Goal: Task Accomplishment & Management: Complete application form

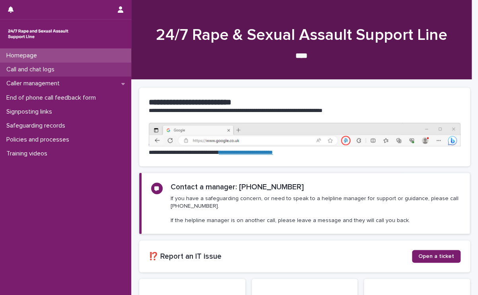
click at [57, 66] on p "Call and chat logs" at bounding box center [32, 70] width 58 height 8
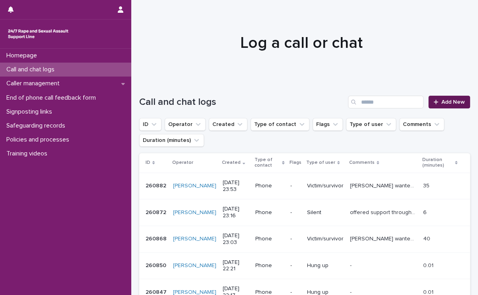
click at [434, 103] on div at bounding box center [438, 102] width 8 height 6
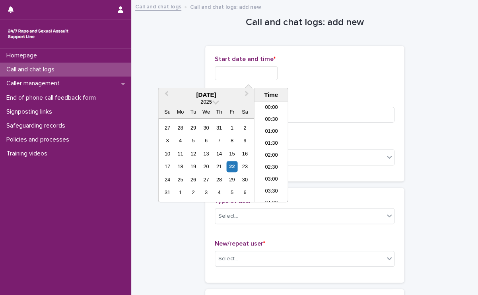
click at [227, 68] on input "text" at bounding box center [246, 73] width 63 height 14
click at [267, 140] on li "08:00" at bounding box center [271, 140] width 34 height 12
click at [272, 74] on input "**********" at bounding box center [246, 73] width 63 height 14
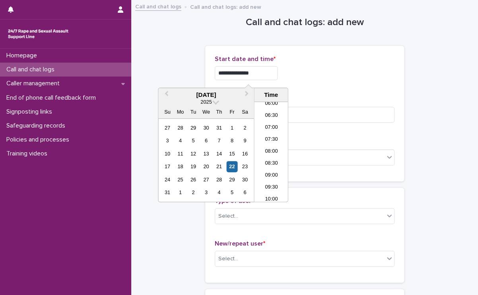
click at [278, 76] on input "**********" at bounding box center [246, 73] width 63 height 14
type input "**********"
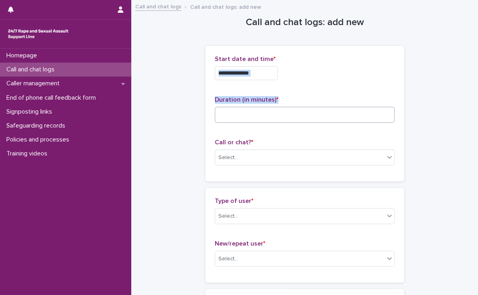
drag, startPoint x: 322, startPoint y: 78, endPoint x: 306, endPoint y: 115, distance: 40.3
click at [306, 115] on div "**********" at bounding box center [305, 113] width 180 height 116
click at [306, 115] on input at bounding box center [305, 115] width 180 height 16
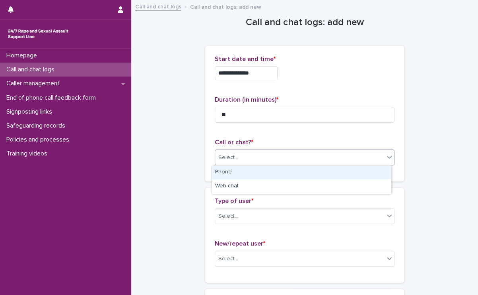
click at [318, 157] on div "Select..." at bounding box center [299, 157] width 169 height 13
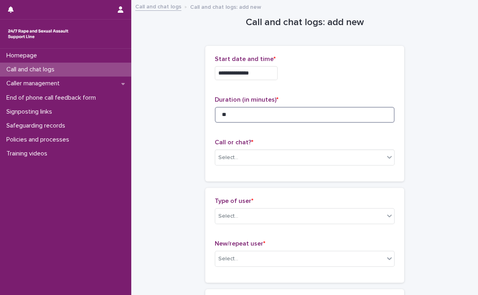
click at [237, 113] on input "**" at bounding box center [305, 115] width 180 height 16
type input "**"
click at [270, 149] on div "Select..." at bounding box center [305, 157] width 180 height 16
click at [256, 113] on input "**" at bounding box center [305, 115] width 180 height 16
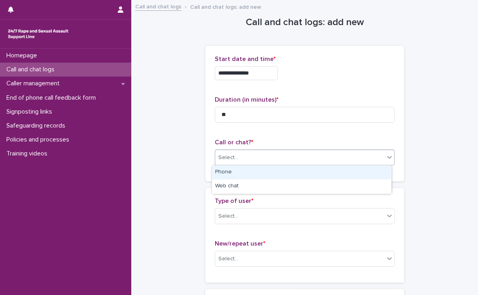
click at [250, 162] on div "Select..." at bounding box center [299, 157] width 169 height 13
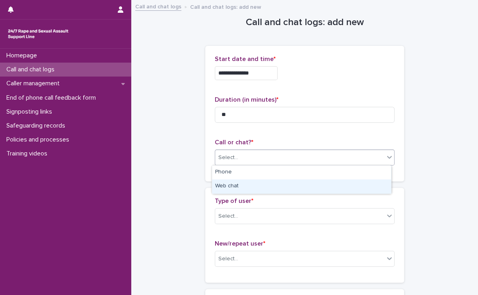
click at [248, 182] on div "Web chat" at bounding box center [301, 186] width 179 height 14
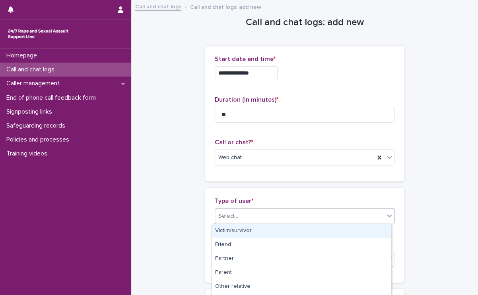
click at [251, 214] on div "Select..." at bounding box center [299, 215] width 169 height 13
click at [245, 228] on div "Victim/survivor" at bounding box center [301, 231] width 179 height 14
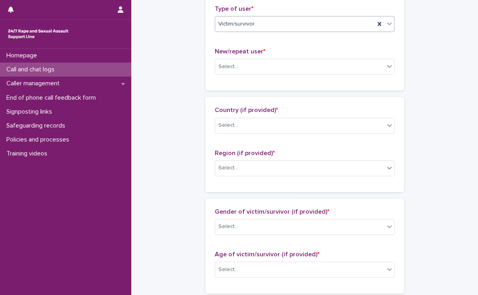
scroll to position [191, 0]
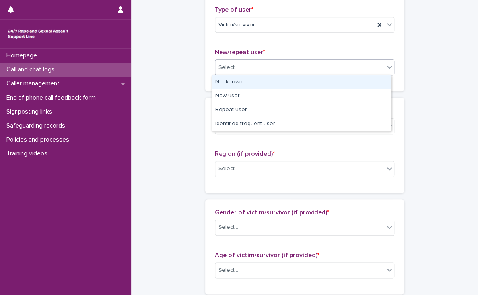
click at [301, 71] on div "Select..." at bounding box center [299, 67] width 169 height 13
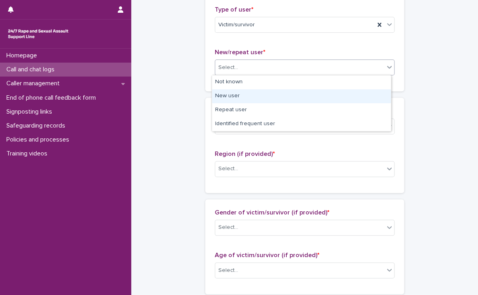
click at [268, 96] on div "New user" at bounding box center [301, 96] width 179 height 14
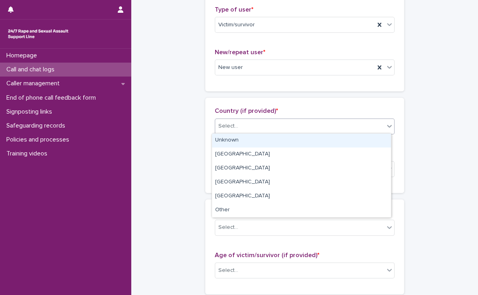
click at [266, 125] on div "Select..." at bounding box center [299, 125] width 169 height 13
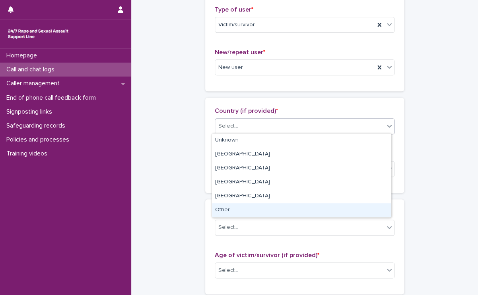
click at [237, 208] on div "Other" at bounding box center [301, 210] width 179 height 14
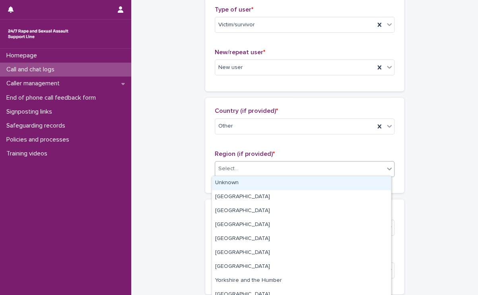
click at [260, 171] on div "Select..." at bounding box center [299, 168] width 169 height 13
click at [256, 176] on div "Unknown" at bounding box center [301, 183] width 179 height 14
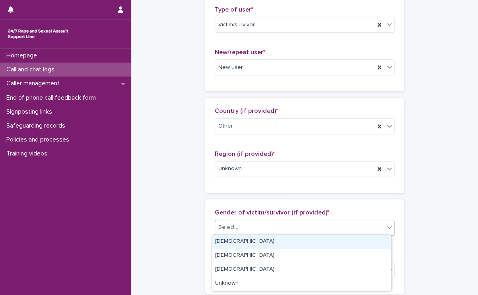
click at [253, 226] on div "Select..." at bounding box center [299, 227] width 169 height 13
click at [240, 246] on div "[DEMOGRAPHIC_DATA]" at bounding box center [301, 241] width 179 height 14
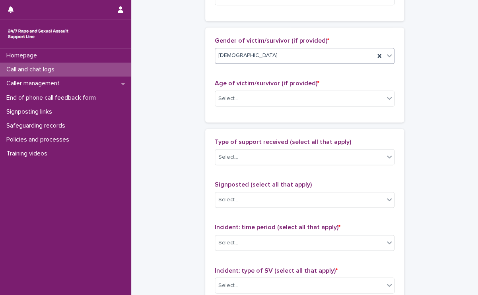
scroll to position [363, 0]
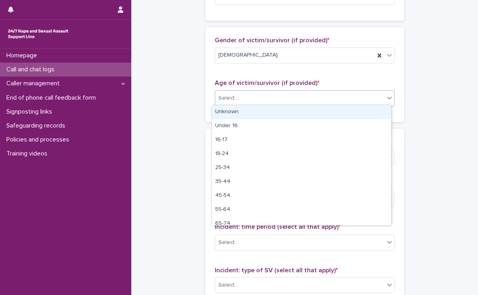
click at [256, 92] on div "Select..." at bounding box center [299, 98] width 169 height 13
click at [243, 109] on div "Unknown" at bounding box center [301, 112] width 179 height 14
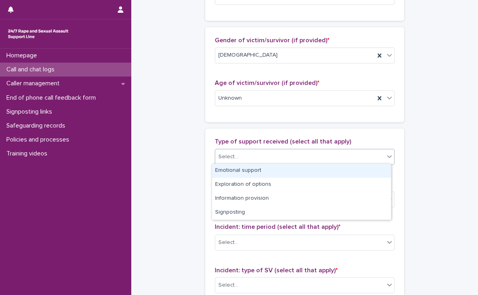
click at [265, 162] on div "Select..." at bounding box center [305, 156] width 180 height 16
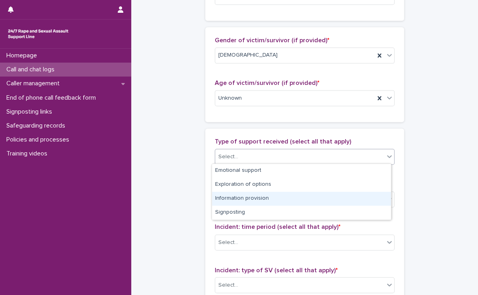
click at [256, 196] on div "Information provision" at bounding box center [301, 198] width 179 height 14
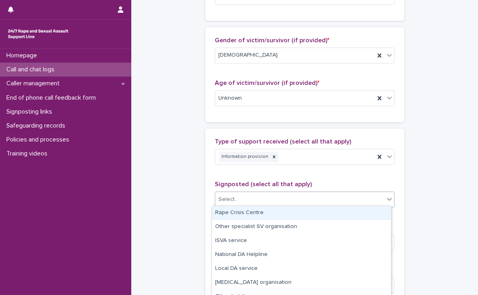
click at [256, 198] on div "Select..." at bounding box center [299, 199] width 169 height 13
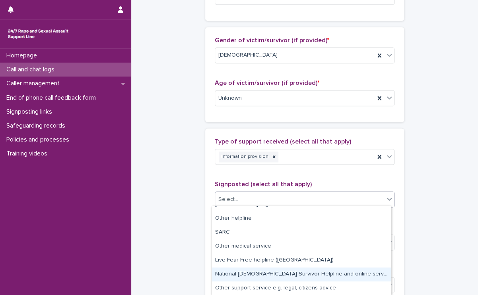
scroll to position [0, 0]
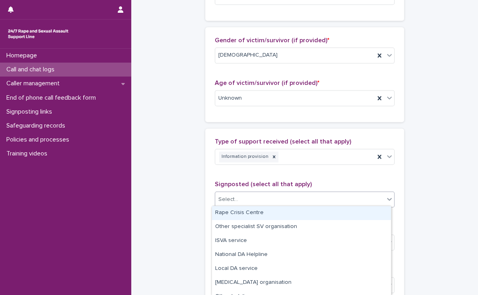
click at [254, 210] on div "Rape Crisis Centre" at bounding box center [301, 213] width 179 height 14
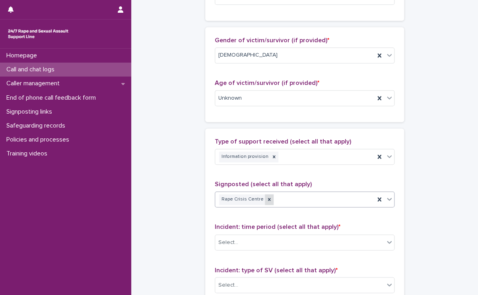
click at [266, 196] on div at bounding box center [269, 199] width 9 height 11
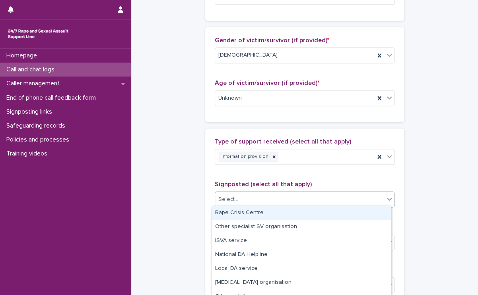
click at [264, 197] on div "Select..." at bounding box center [299, 199] width 169 height 13
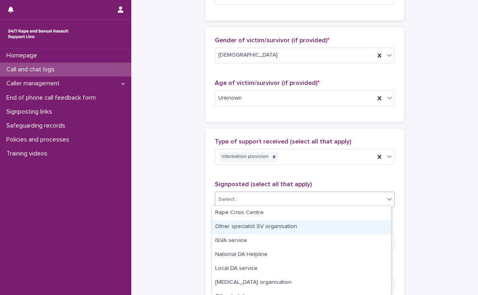
click at [258, 224] on div "Other specialist SV organisation" at bounding box center [301, 227] width 179 height 14
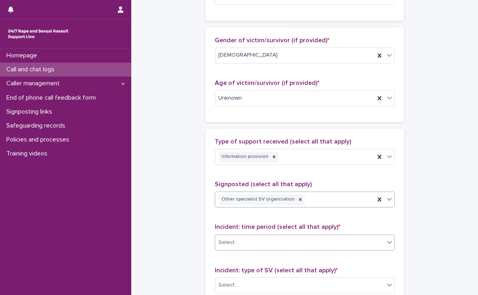
click at [256, 238] on div "Select..." at bounding box center [299, 241] width 169 height 13
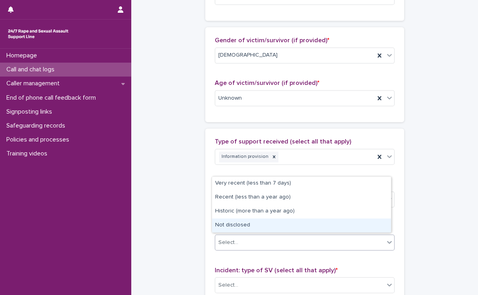
drag, startPoint x: 256, startPoint y: 202, endPoint x: 250, endPoint y: 222, distance: 20.7
click at [250, 222] on div "Not disclosed" at bounding box center [301, 225] width 179 height 14
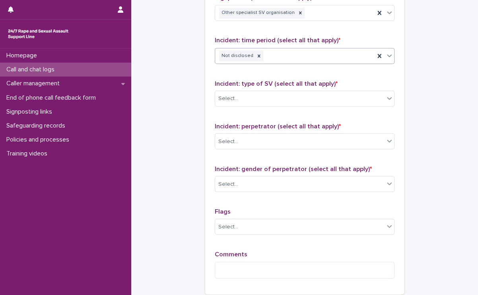
scroll to position [549, 0]
click at [265, 99] on div "Select..." at bounding box center [299, 98] width 169 height 13
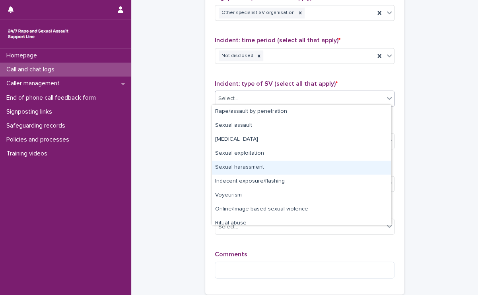
click at [249, 165] on div "Sexual harassment" at bounding box center [301, 167] width 179 height 14
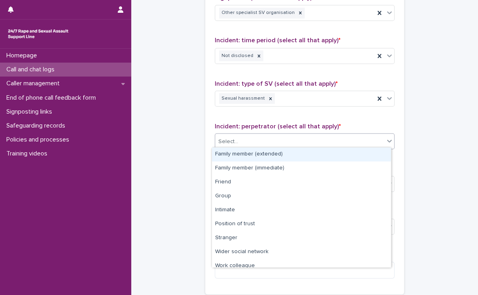
click at [267, 138] on div "Select..." at bounding box center [299, 141] width 169 height 13
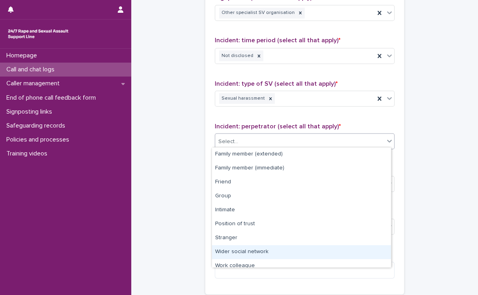
click at [241, 247] on div "Wider social network" at bounding box center [301, 252] width 179 height 14
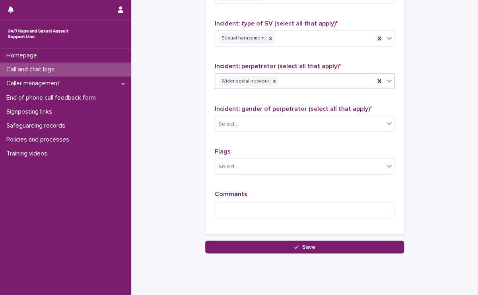
scroll to position [619, 0]
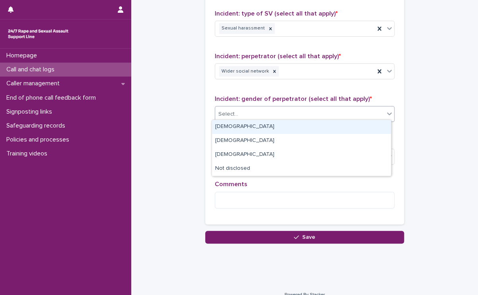
drag, startPoint x: 256, startPoint y: 109, endPoint x: 244, endPoint y: 130, distance: 23.2
click at [244, 130] on body "**********" at bounding box center [239, 147] width 478 height 295
click at [244, 130] on div "[DEMOGRAPHIC_DATA]" at bounding box center [301, 127] width 179 height 14
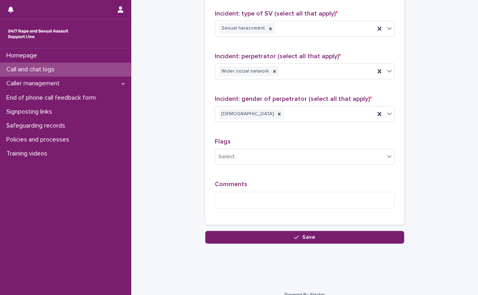
click at [240, 187] on div "Comments" at bounding box center [305, 197] width 180 height 34
click at [239, 193] on textarea at bounding box center [305, 199] width 180 height 17
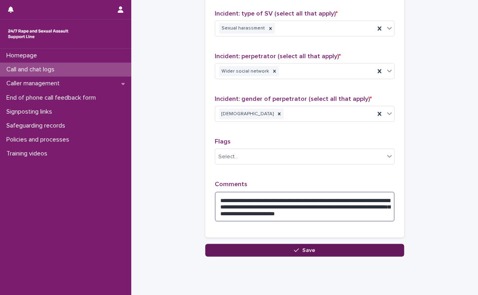
type textarea "**********"
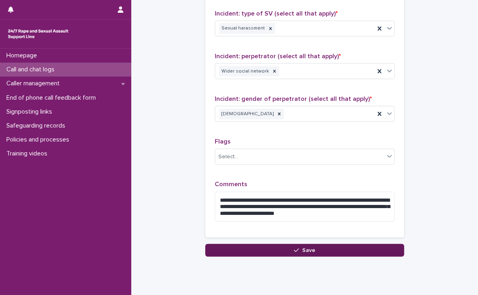
click at [249, 244] on button "Save" at bounding box center [304, 250] width 199 height 13
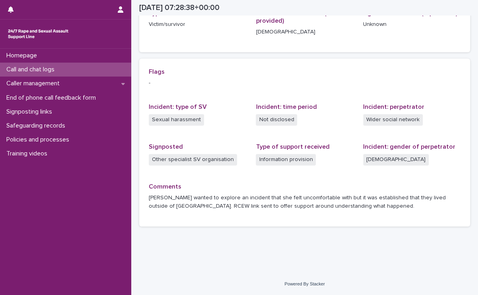
scroll to position [144, 0]
click at [71, 74] on div "Call and chat logs" at bounding box center [65, 69] width 131 height 14
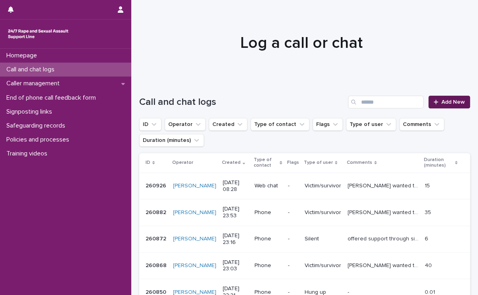
click at [438, 97] on link "Add New" at bounding box center [450, 102] width 42 height 13
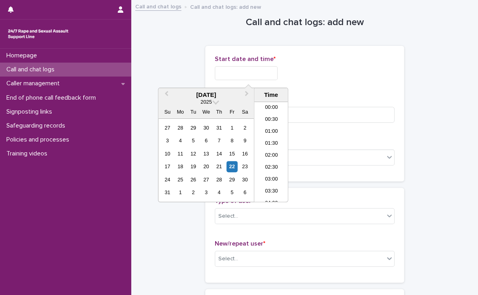
scroll to position [171, 0]
click at [269, 71] on input "text" at bounding box center [246, 73] width 63 height 14
click at [274, 142] on li "08:30" at bounding box center [271, 140] width 34 height 12
type input "**********"
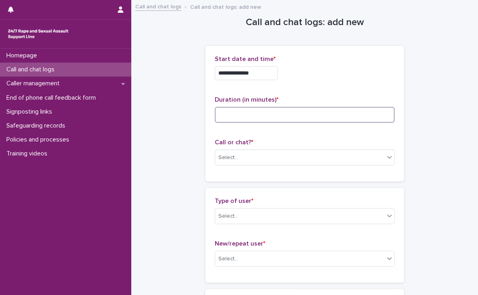
click at [279, 116] on input at bounding box center [305, 115] width 180 height 16
type input "**"
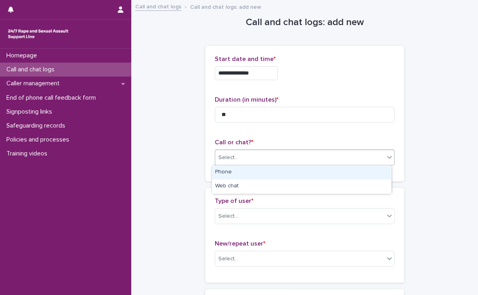
click at [274, 164] on div "Select..." at bounding box center [305, 157] width 180 height 16
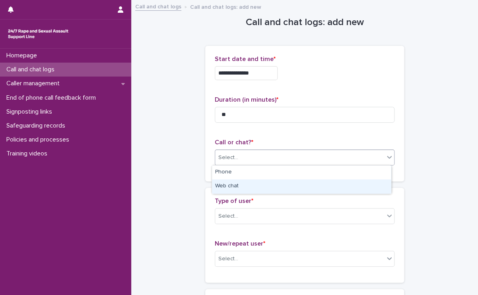
click at [261, 188] on div "Web chat" at bounding box center [301, 186] width 179 height 14
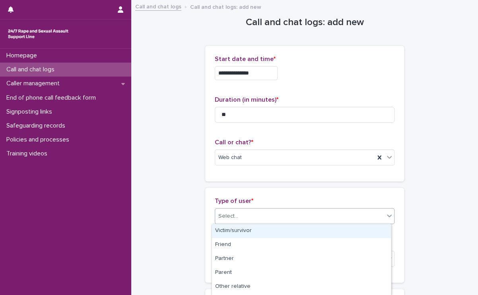
click at [262, 219] on div "Select..." at bounding box center [299, 215] width 169 height 13
click at [281, 211] on div "Select..." at bounding box center [299, 215] width 169 height 13
click at [262, 234] on div "Victim/survivor" at bounding box center [301, 231] width 179 height 14
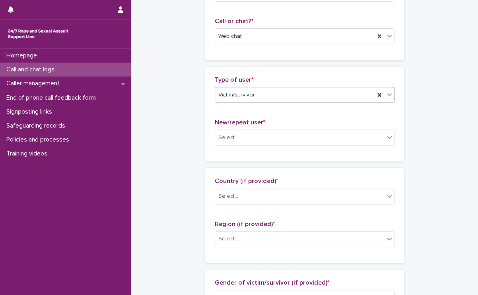
scroll to position [124, 0]
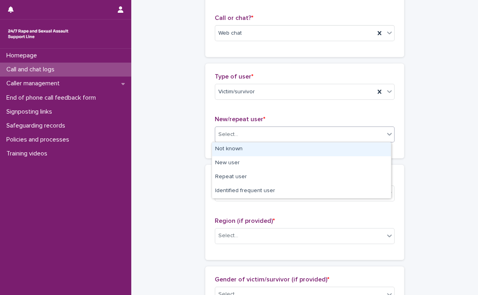
click at [244, 137] on div "Select..." at bounding box center [299, 134] width 169 height 13
click at [236, 148] on div "Not known" at bounding box center [301, 149] width 179 height 14
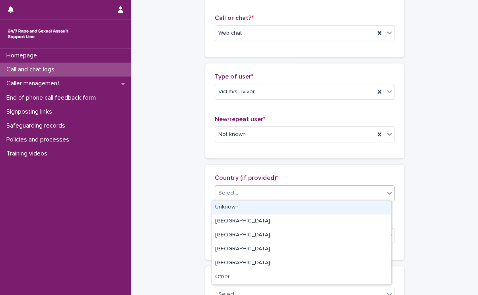
click at [240, 199] on div "Select..." at bounding box center [305, 193] width 180 height 16
click at [238, 207] on div "Unknown" at bounding box center [301, 207] width 179 height 14
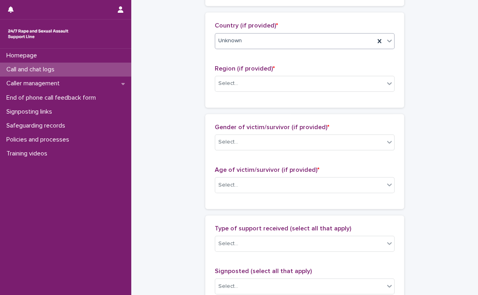
scroll to position [282, 0]
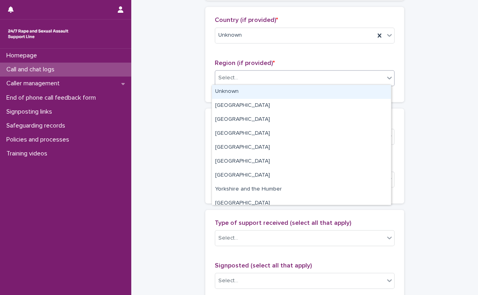
click at [237, 82] on div "Select..." at bounding box center [299, 77] width 169 height 13
click at [234, 95] on div "Unknown" at bounding box center [301, 92] width 179 height 14
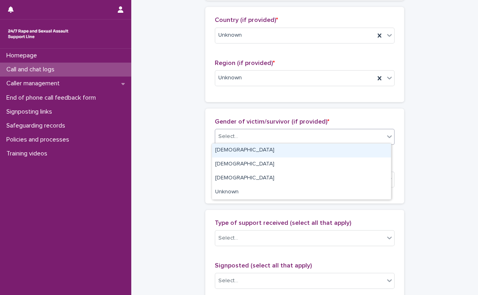
click at [238, 142] on div "Select..." at bounding box center [305, 137] width 180 height 16
click at [238, 150] on div "[DEMOGRAPHIC_DATA]" at bounding box center [301, 150] width 179 height 14
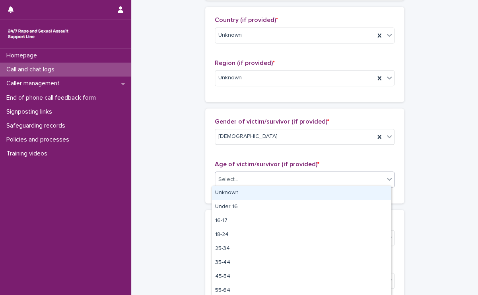
click at [242, 178] on div "Select..." at bounding box center [299, 179] width 169 height 13
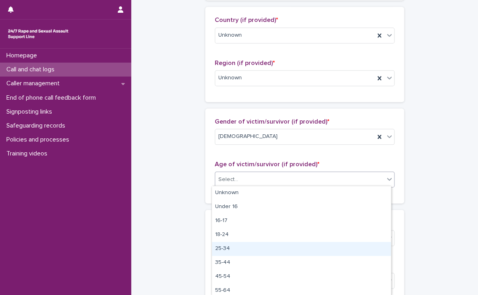
click at [240, 245] on div "25-34" at bounding box center [301, 249] width 179 height 14
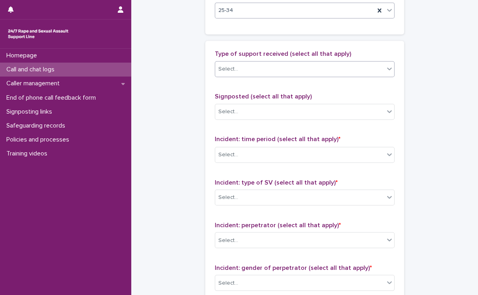
scroll to position [450, 0]
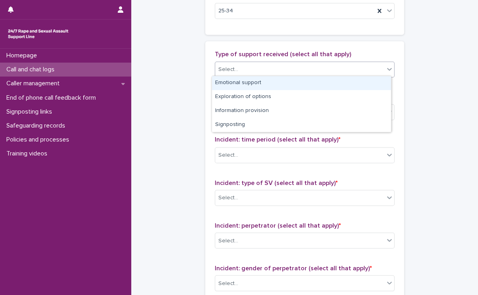
click at [275, 68] on div "Select..." at bounding box center [299, 69] width 169 height 13
click at [268, 80] on div "Emotional support" at bounding box center [301, 83] width 179 height 14
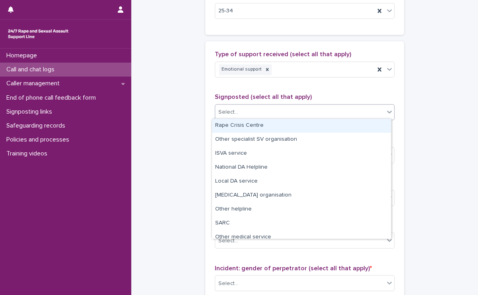
click at [270, 109] on div "Select..." at bounding box center [299, 111] width 169 height 13
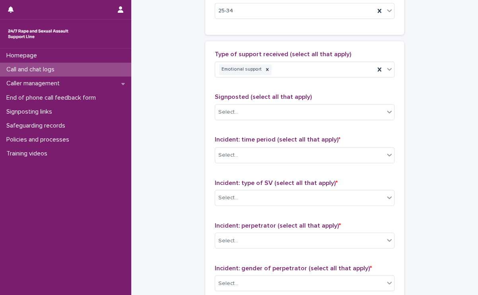
click at [300, 90] on div "Type of support received (select all that apply) Emotional support Signposted (…" at bounding box center [305, 217] width 180 height 333
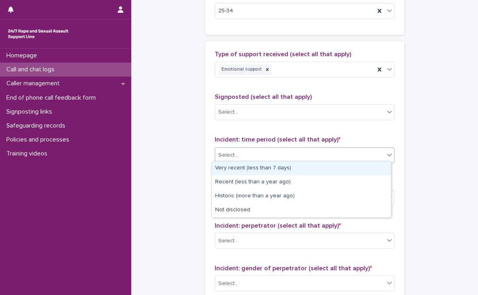
click at [276, 149] on div "Select..." at bounding box center [299, 154] width 169 height 13
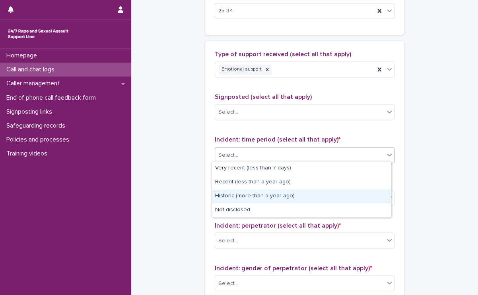
click at [266, 195] on div "Historic (more than a year ago)" at bounding box center [301, 196] width 179 height 14
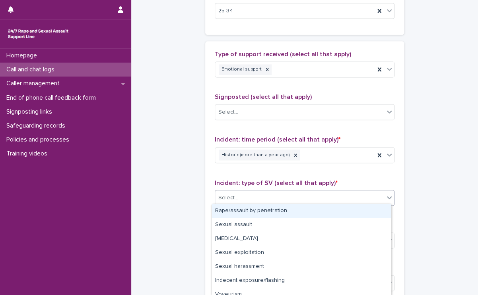
click at [266, 195] on div "Select..." at bounding box center [299, 197] width 169 height 13
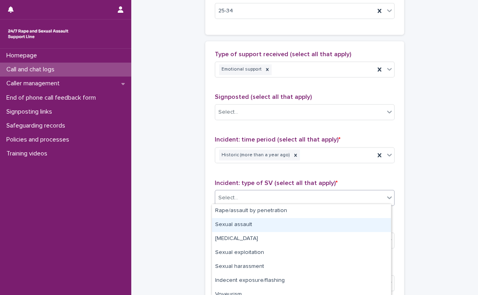
drag, startPoint x: 256, startPoint y: 234, endPoint x: 256, endPoint y: 218, distance: 15.9
click at [256, 218] on div "Sexual assault" at bounding box center [301, 225] width 179 height 14
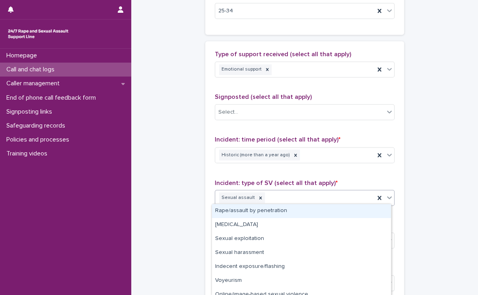
click at [275, 192] on div "Sexual assault" at bounding box center [295, 197] width 160 height 14
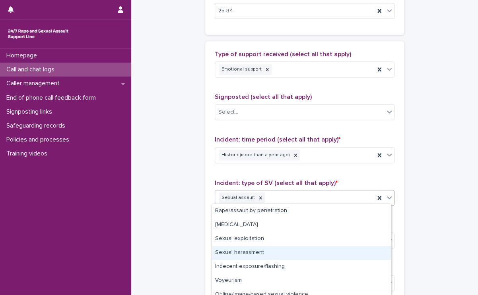
drag, startPoint x: 241, startPoint y: 245, endPoint x: 240, endPoint y: 251, distance: 6.4
click at [240, 251] on div "Sexual harassment" at bounding box center [301, 253] width 179 height 14
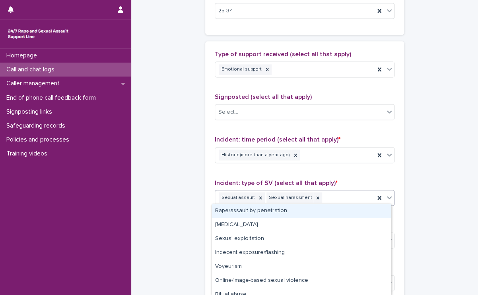
click at [322, 196] on div "Sexual assault Sexual harassment" at bounding box center [295, 197] width 160 height 14
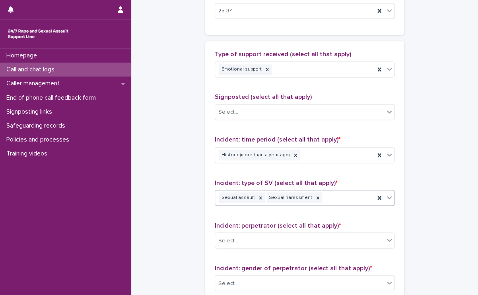
click at [322, 196] on div "Sexual assault Sexual harassment" at bounding box center [295, 197] width 160 height 14
click at [279, 241] on div "Select..." at bounding box center [299, 240] width 169 height 13
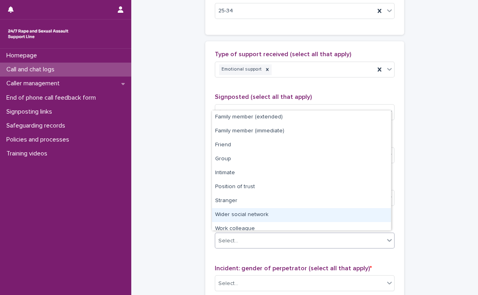
scroll to position [33, 0]
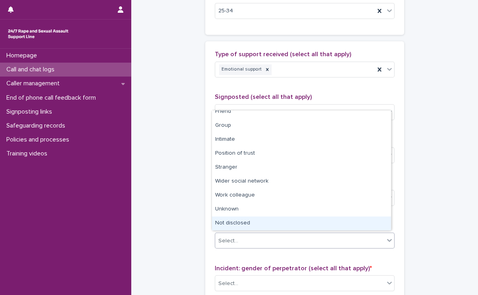
click at [251, 223] on div "Not disclosed" at bounding box center [301, 223] width 179 height 14
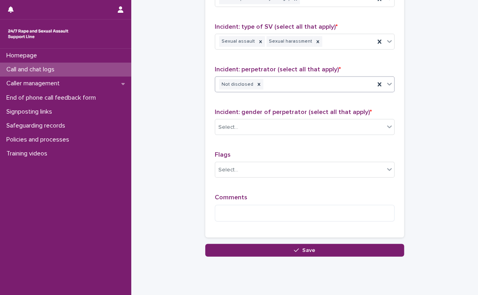
scroll to position [607, 0]
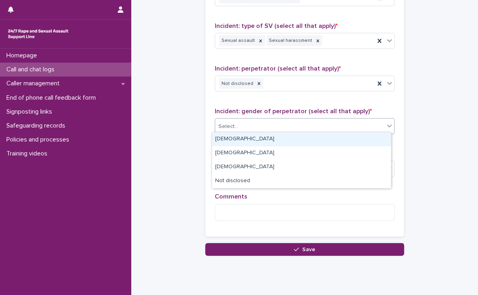
drag, startPoint x: 265, startPoint y: 124, endPoint x: 242, endPoint y: 134, distance: 25.9
click at [242, 134] on body "**********" at bounding box center [239, 147] width 478 height 295
click at [242, 134] on div "[DEMOGRAPHIC_DATA]" at bounding box center [301, 139] width 179 height 14
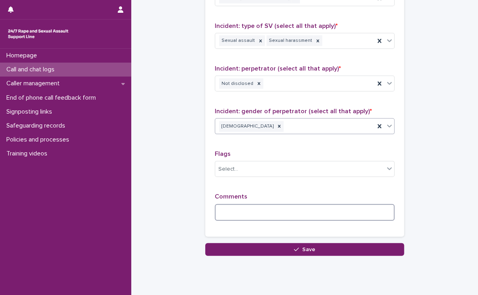
click at [233, 204] on textarea at bounding box center [305, 212] width 180 height 17
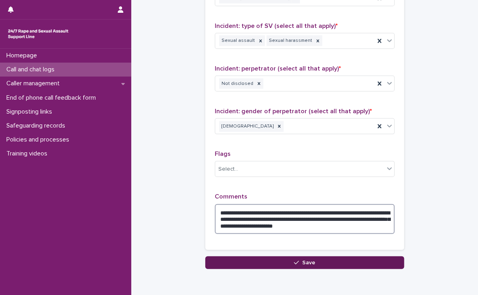
type textarea "**********"
click at [253, 256] on button "Save" at bounding box center [304, 262] width 199 height 13
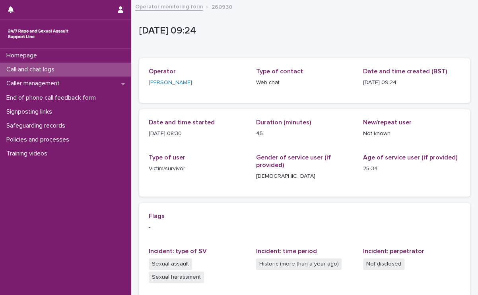
click at [57, 70] on p "Call and chat logs" at bounding box center [32, 70] width 58 height 8
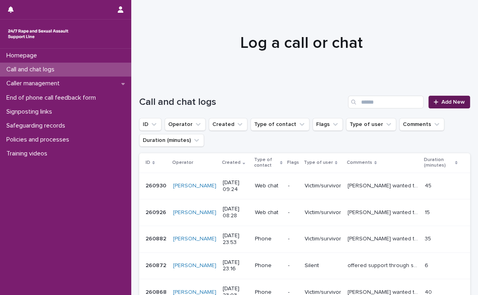
click at [446, 102] on span "Add New" at bounding box center [453, 102] width 23 height 6
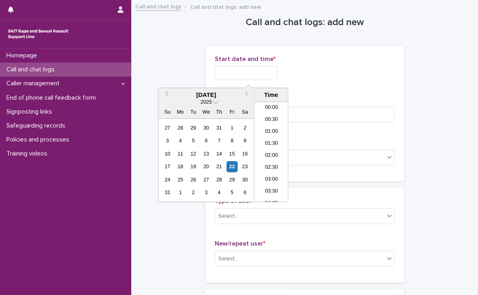
scroll to position [195, 0]
click at [277, 70] on input "text" at bounding box center [246, 73] width 63 height 14
click at [272, 139] on li "09:30" at bounding box center [271, 140] width 34 height 12
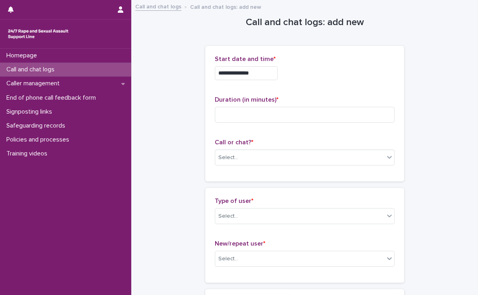
click at [271, 78] on input "**********" at bounding box center [246, 73] width 63 height 14
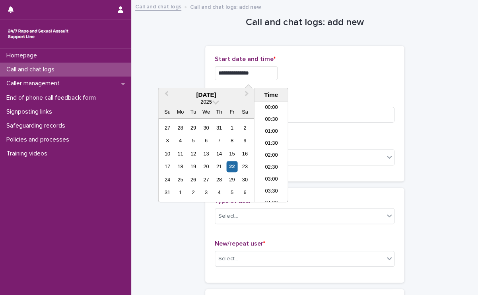
scroll to position [183, 0]
type input "**********"
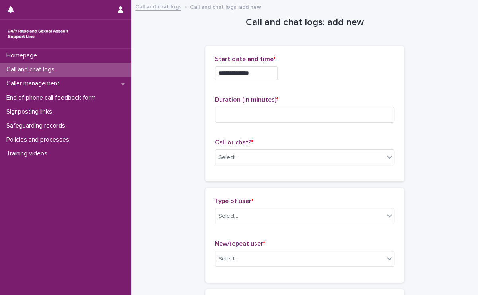
click at [333, 65] on div "**********" at bounding box center [305, 70] width 180 height 31
click at [296, 115] on input at bounding box center [305, 115] width 180 height 16
type input "**"
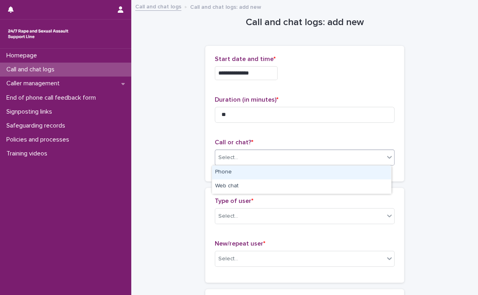
click at [295, 151] on div "Select..." at bounding box center [299, 157] width 169 height 13
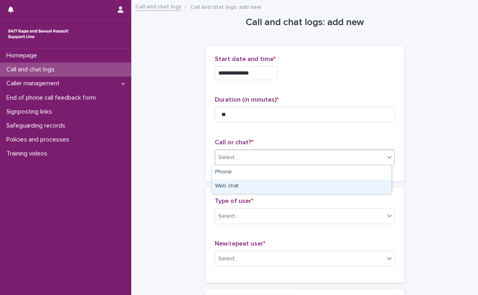
click at [280, 183] on div "Web chat" at bounding box center [301, 186] width 179 height 14
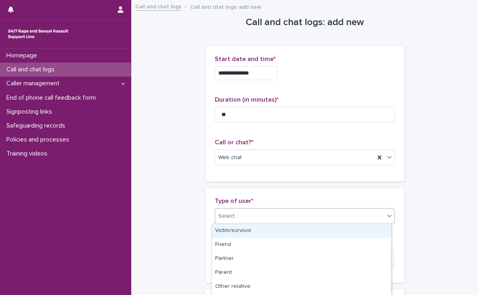
click at [269, 212] on div "Select..." at bounding box center [299, 215] width 169 height 13
click at [250, 234] on div "Victim/survivor" at bounding box center [301, 231] width 179 height 14
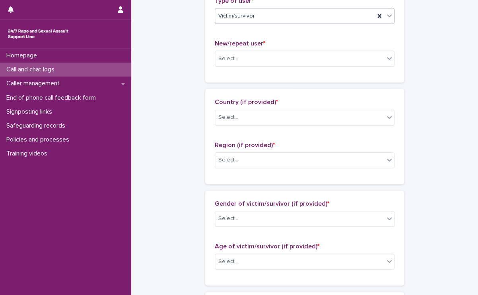
scroll to position [199, 0]
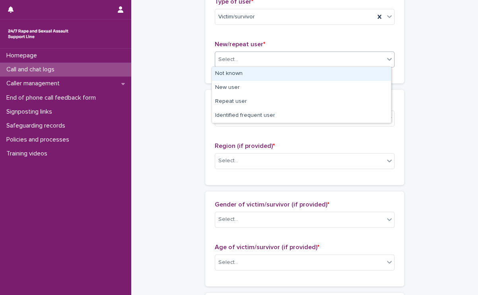
click at [261, 59] on div "Select..." at bounding box center [299, 59] width 169 height 13
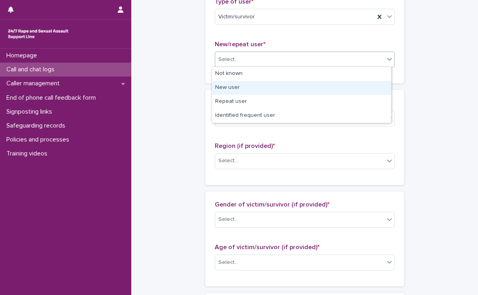
click at [239, 90] on div "New user" at bounding box center [301, 88] width 179 height 14
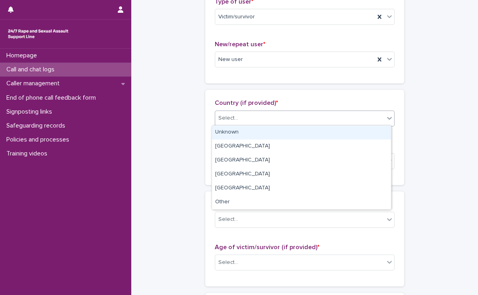
click at [245, 120] on div "Select..." at bounding box center [299, 117] width 169 height 13
click at [240, 135] on div "Unknown" at bounding box center [301, 132] width 179 height 14
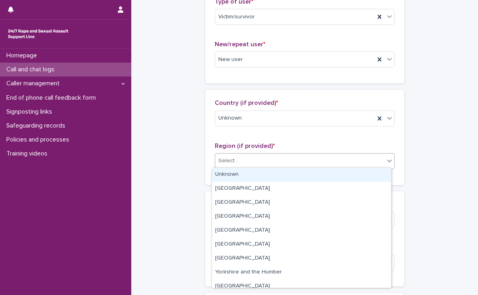
click at [270, 159] on div "Select..." at bounding box center [299, 160] width 169 height 13
click at [257, 172] on div "Unknown" at bounding box center [301, 175] width 179 height 14
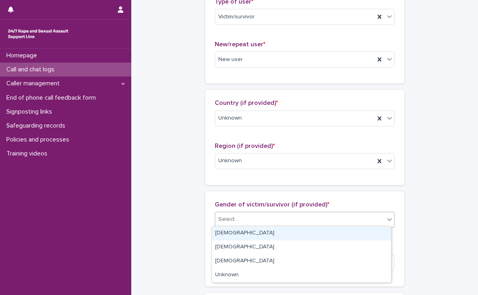
click at [325, 219] on div "Select..." at bounding box center [299, 219] width 169 height 13
click at [282, 230] on div "[DEMOGRAPHIC_DATA]" at bounding box center [301, 233] width 179 height 14
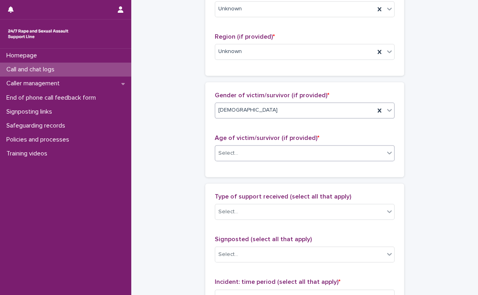
scroll to position [328, 0]
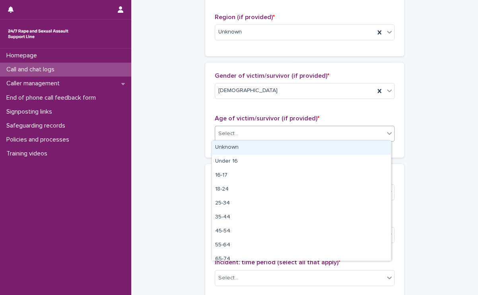
click at [255, 133] on div "Select..." at bounding box center [299, 133] width 169 height 13
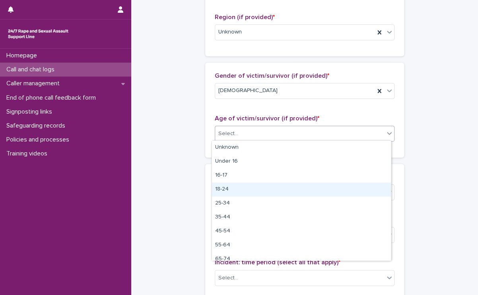
click at [240, 189] on div "18-24" at bounding box center [301, 189] width 179 height 14
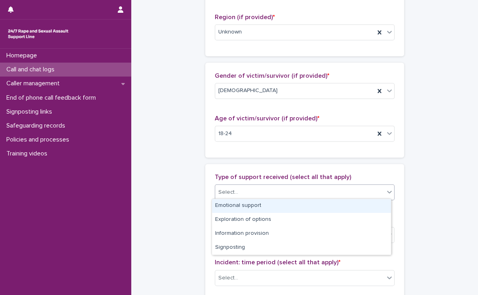
click at [240, 189] on div "Select..." at bounding box center [299, 191] width 169 height 13
click at [238, 203] on div "Emotional support" at bounding box center [301, 206] width 179 height 14
click at [301, 195] on div "Emotional support" at bounding box center [295, 192] width 160 height 14
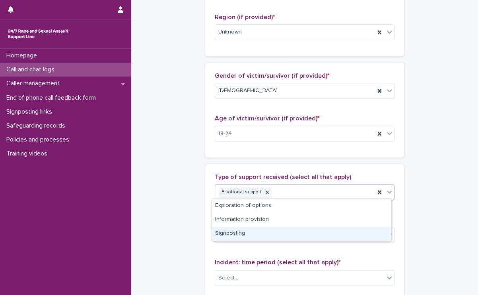
click at [252, 232] on div "Signposting" at bounding box center [301, 233] width 179 height 14
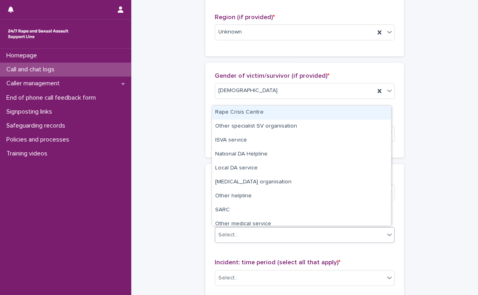
click at [252, 232] on div "Select..." at bounding box center [299, 234] width 169 height 13
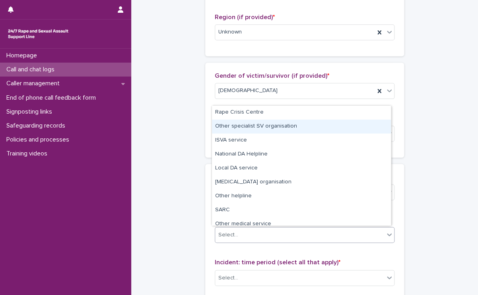
click at [246, 126] on div "Other specialist SV organisation" at bounding box center [301, 126] width 179 height 14
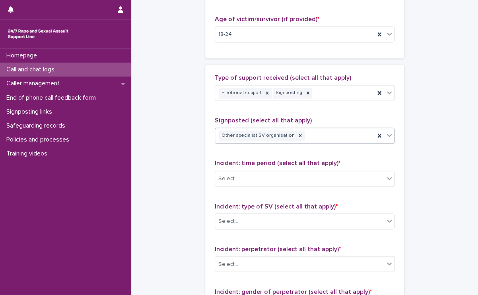
scroll to position [454, 0]
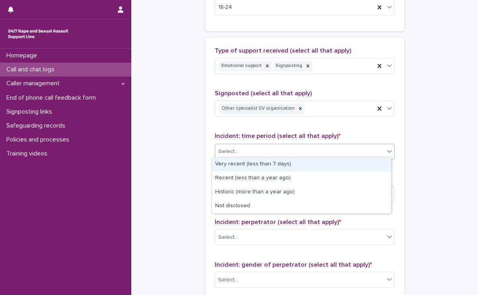
click at [269, 154] on div "Select..." at bounding box center [299, 150] width 169 height 13
click at [266, 164] on div "Very recent (less than 7 days)" at bounding box center [301, 164] width 179 height 14
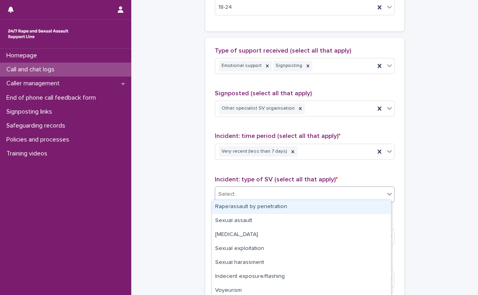
drag, startPoint x: 259, startPoint y: 192, endPoint x: 253, endPoint y: 204, distance: 13.4
click at [253, 204] on body "**********" at bounding box center [239, 147] width 478 height 295
click at [253, 204] on div "Rape/assault by penetration" at bounding box center [301, 207] width 179 height 14
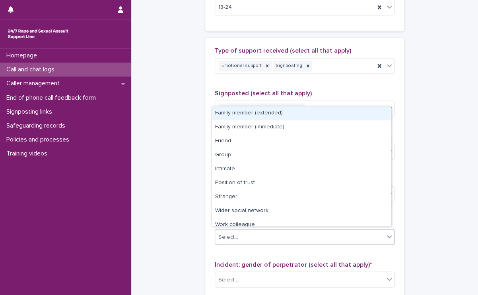
click at [247, 236] on div "Select..." at bounding box center [299, 236] width 169 height 13
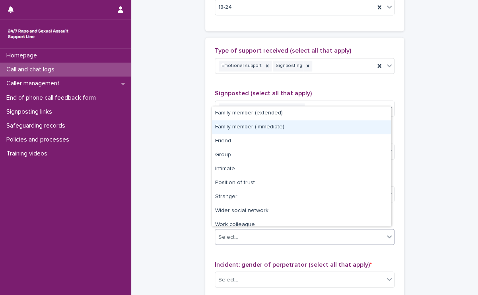
click at [253, 127] on div "Family member (immediate)" at bounding box center [301, 127] width 179 height 14
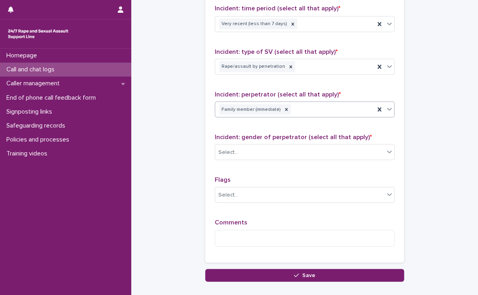
scroll to position [582, 0]
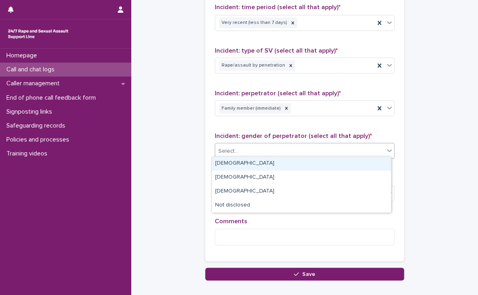
click at [268, 144] on div "Select..." at bounding box center [299, 150] width 169 height 13
click at [255, 162] on div "[DEMOGRAPHIC_DATA]" at bounding box center [301, 163] width 179 height 14
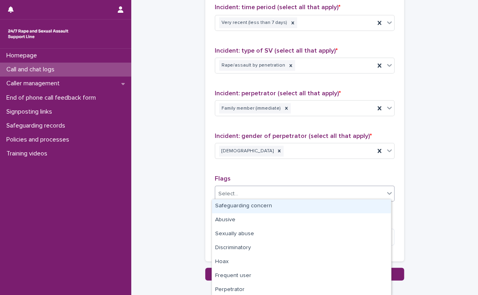
click at [258, 191] on div "Select..." at bounding box center [299, 193] width 169 height 13
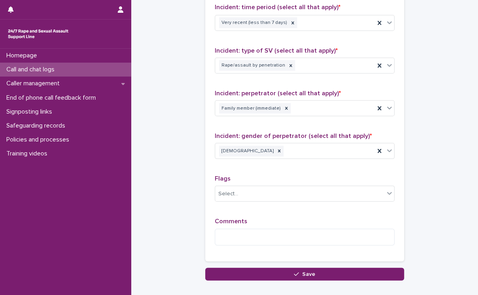
click at [223, 230] on textarea at bounding box center [305, 236] width 180 height 17
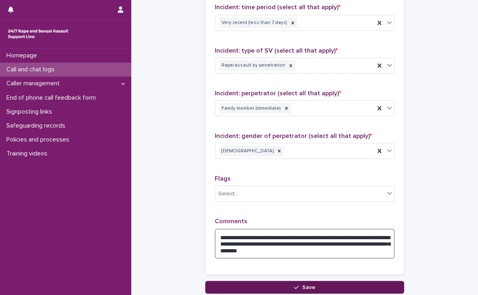
type textarea "**********"
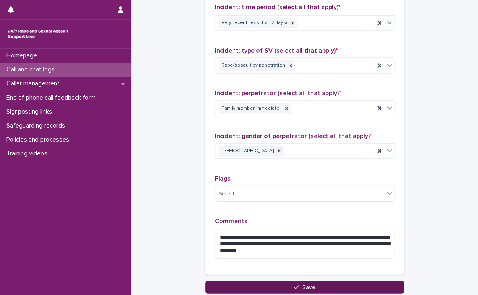
click at [233, 281] on button "Save" at bounding box center [304, 286] width 199 height 13
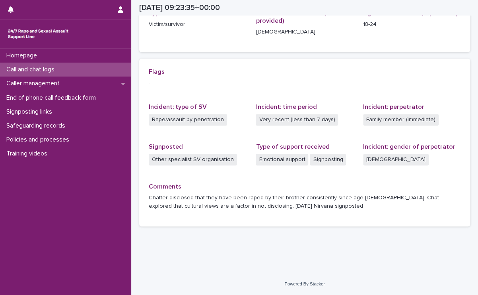
scroll to position [144, 0]
click at [233, 281] on div "Powered By Stacker" at bounding box center [304, 283] width 347 height 7
